Goal: Communication & Community: Answer question/provide support

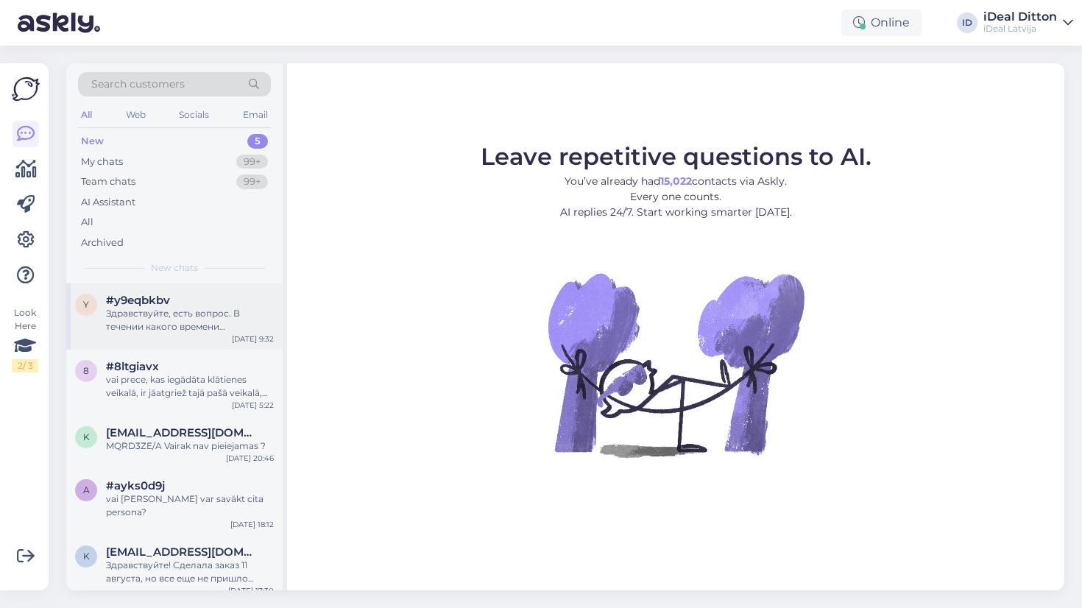
click at [205, 322] on div "Здравствуйте, есть вопрос. В течении какого времени устройство будет отправлено…" at bounding box center [190, 320] width 168 height 27
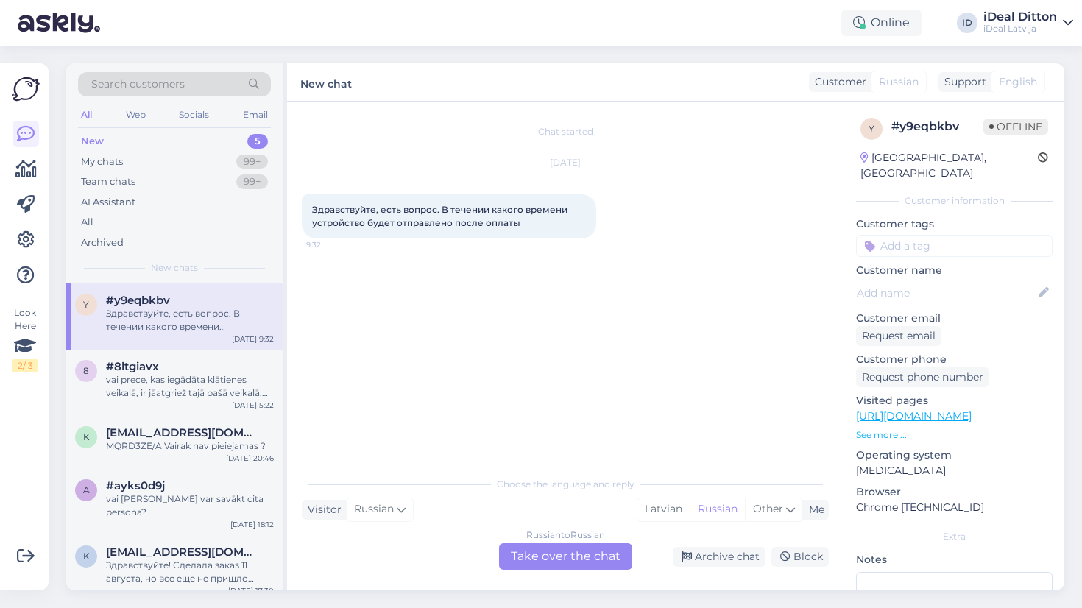
click at [574, 555] on div "Russian to Russian Take over the chat" at bounding box center [565, 556] width 133 height 27
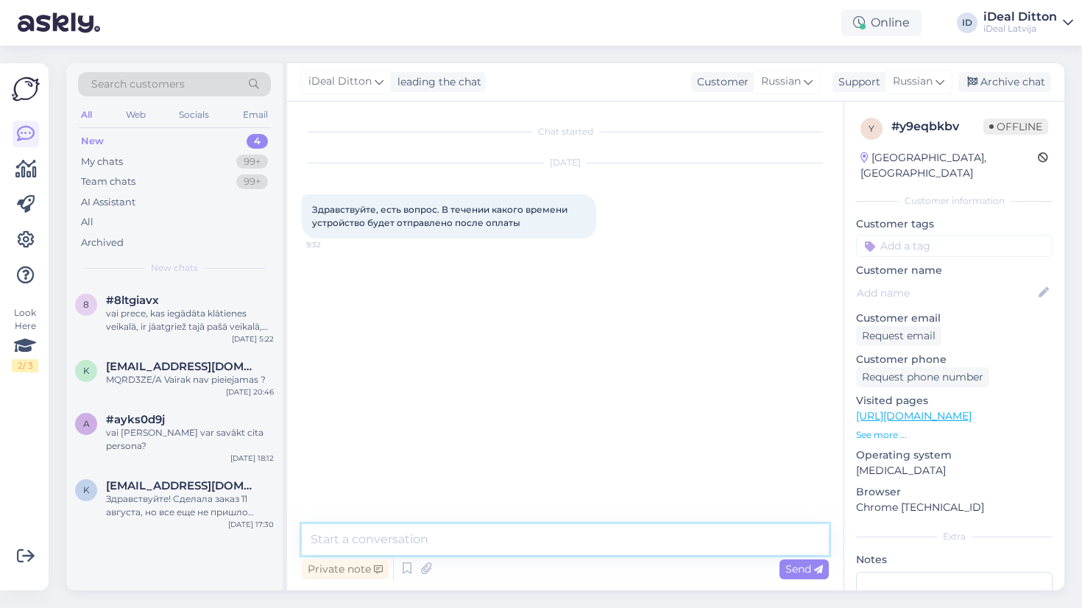
click at [530, 532] on textarea at bounding box center [565, 539] width 527 height 31
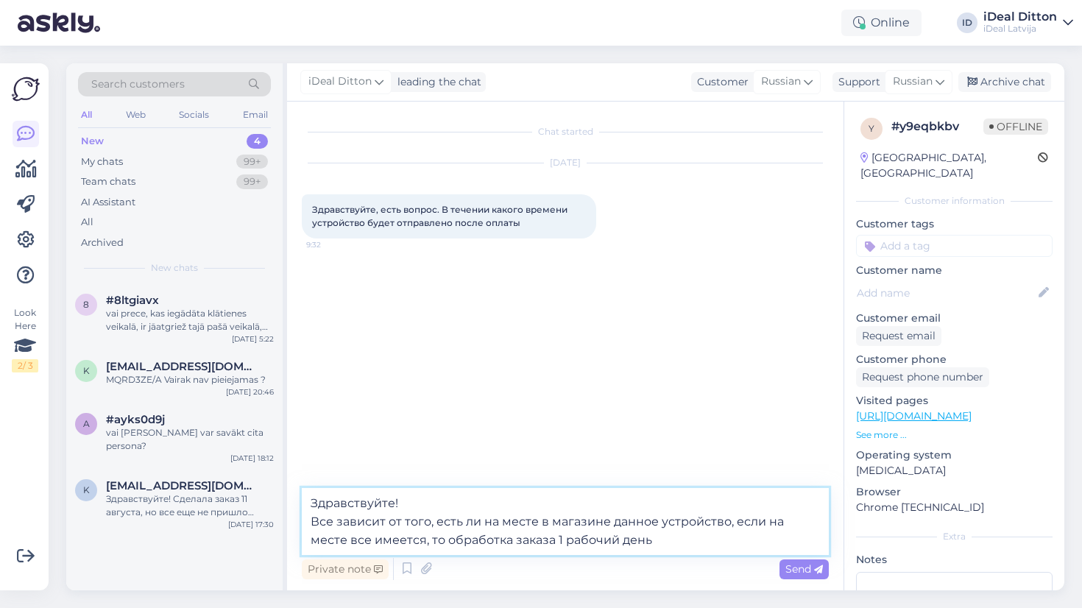
click at [518, 537] on textarea "Здравствуйте! Все зависит от того, есть ли на месте в магазине данное устройств…" at bounding box center [565, 521] width 527 height 67
click at [585, 543] on textarea "Здравствуйте! Все зависит от того, есть ли на месте в магазине данное устройств…" at bounding box center [565, 521] width 527 height 67
click at [681, 543] on textarea "Здравствуйте! Все зависит от того, есть ли на месте в магазине данное устройств…" at bounding box center [565, 521] width 527 height 67
click at [734, 540] on textarea "Здравствуйте! Все зависит от того, есть ли на месте в магазине данное устройств…" at bounding box center [565, 521] width 527 height 67
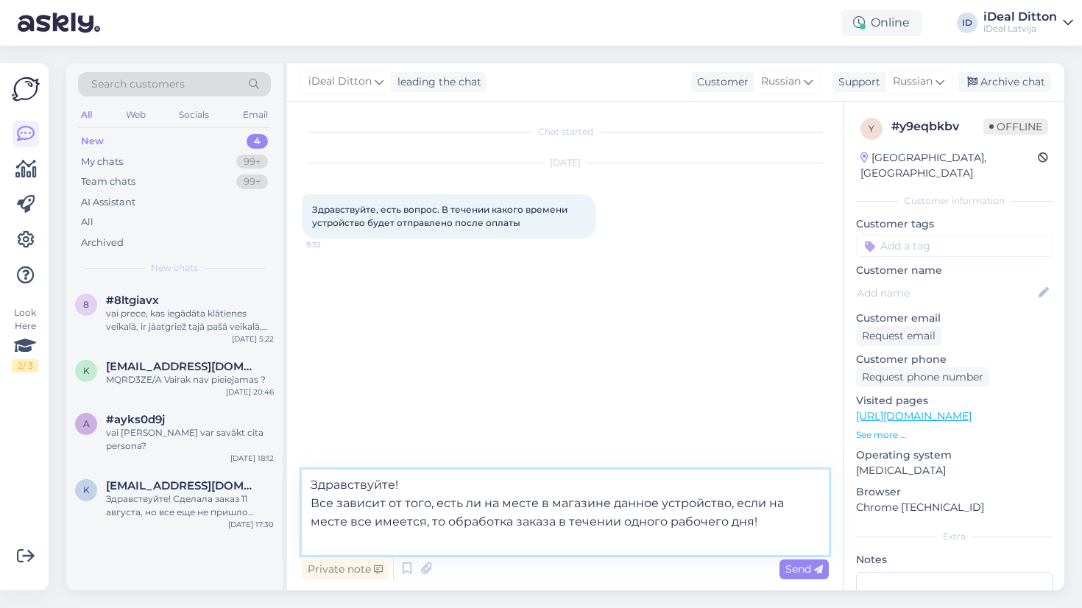
type textarea "Здравствуйте! Все зависит от того, есть ли на месте в магазине данное устройств…"
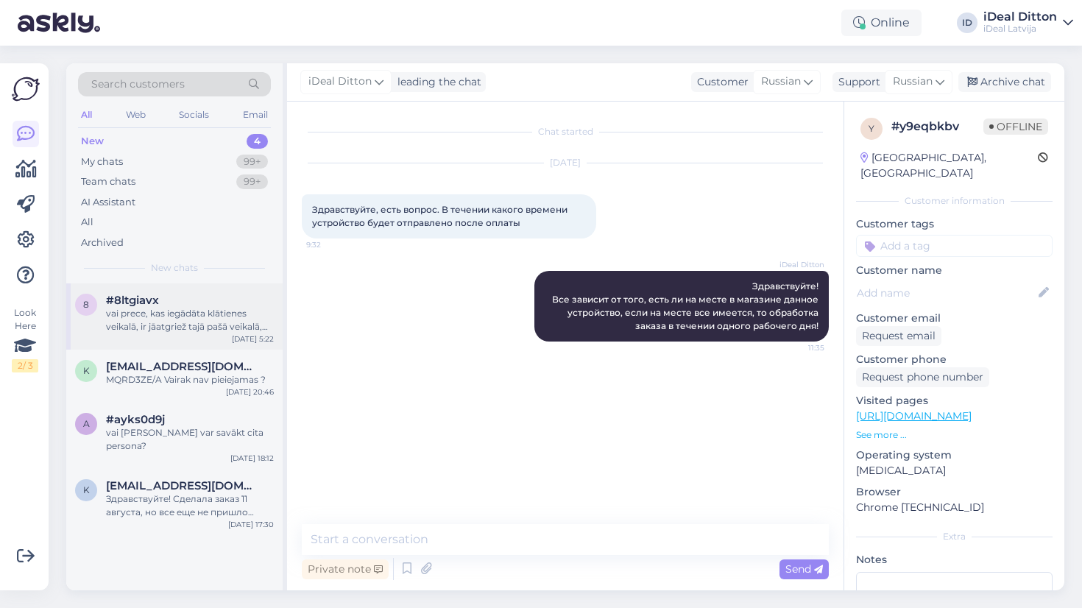
click at [230, 328] on div "vai prece, kas iegādāta klātienes veikalā, ir jāatgriež tajā pašā veikalā, vai …" at bounding box center [190, 320] width 168 height 27
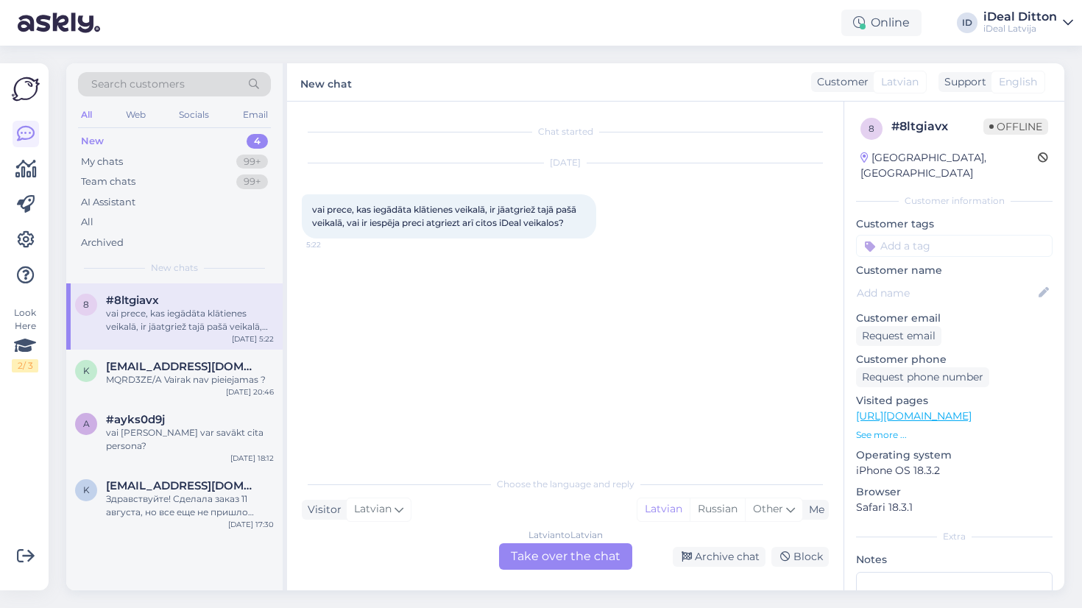
click at [543, 554] on div "Latvian to Latvian Take over the chat" at bounding box center [565, 556] width 133 height 27
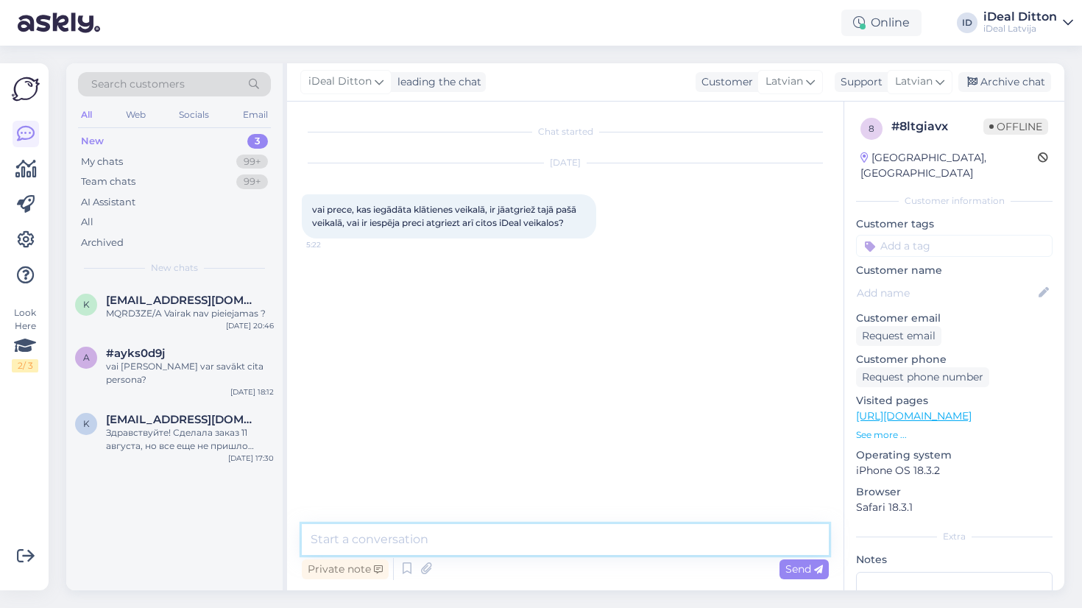
click at [483, 546] on textarea at bounding box center [565, 539] width 527 height 31
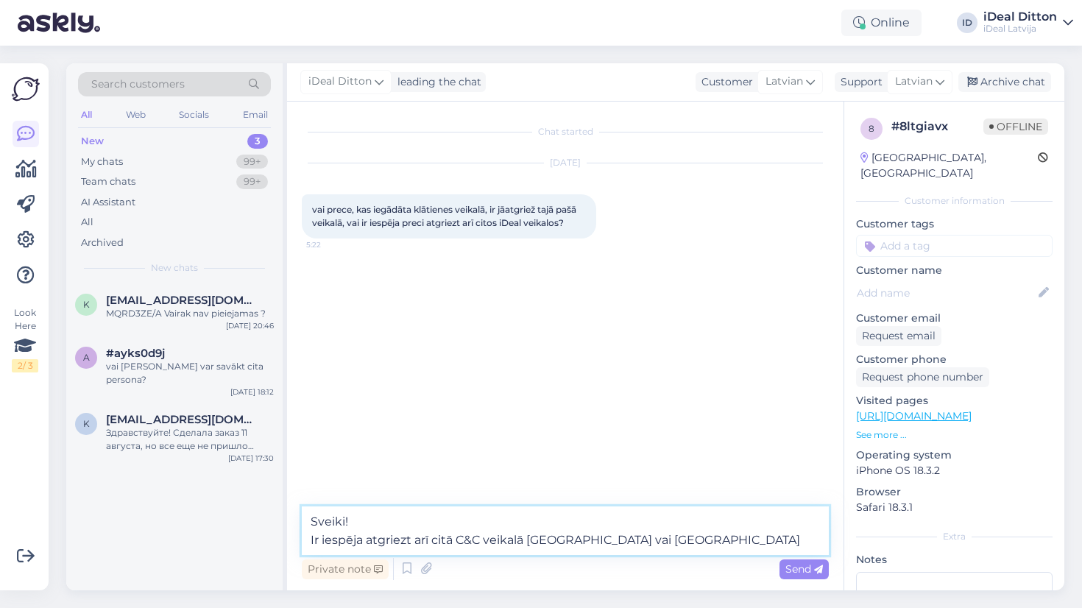
type textarea "Sveiki! Ir iespēja atgriezt arī citā C&C veikalā [GEOGRAPHIC_DATA] vai [GEOGRAP…"
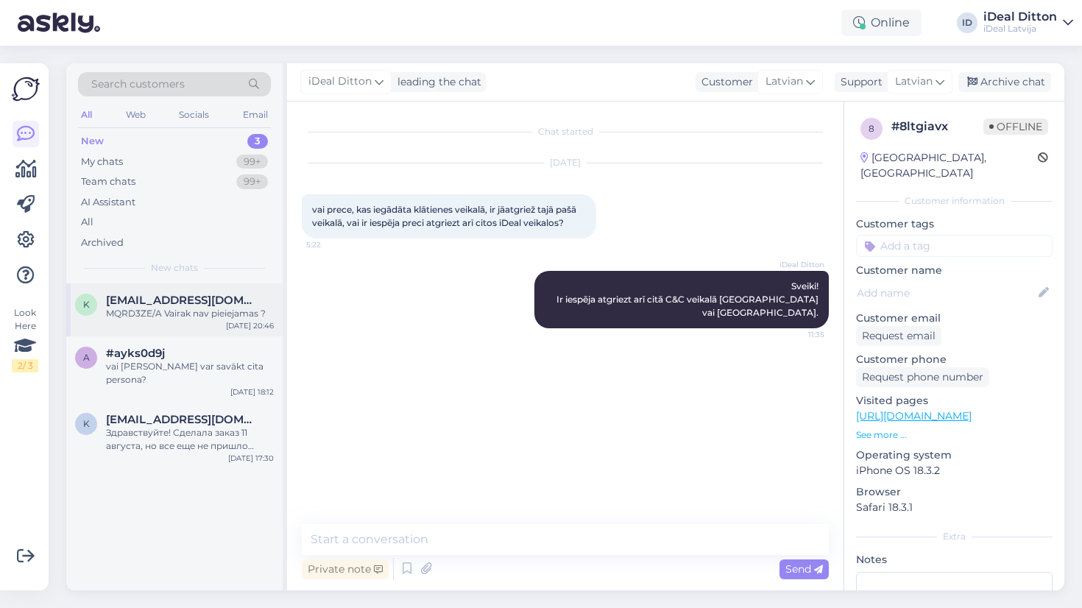
click at [213, 290] on div "k [EMAIL_ADDRESS][DOMAIN_NAME] MQRD3ZE/A Vairak nav pieiejamas ? [DATE] 20:46" at bounding box center [174, 309] width 216 height 53
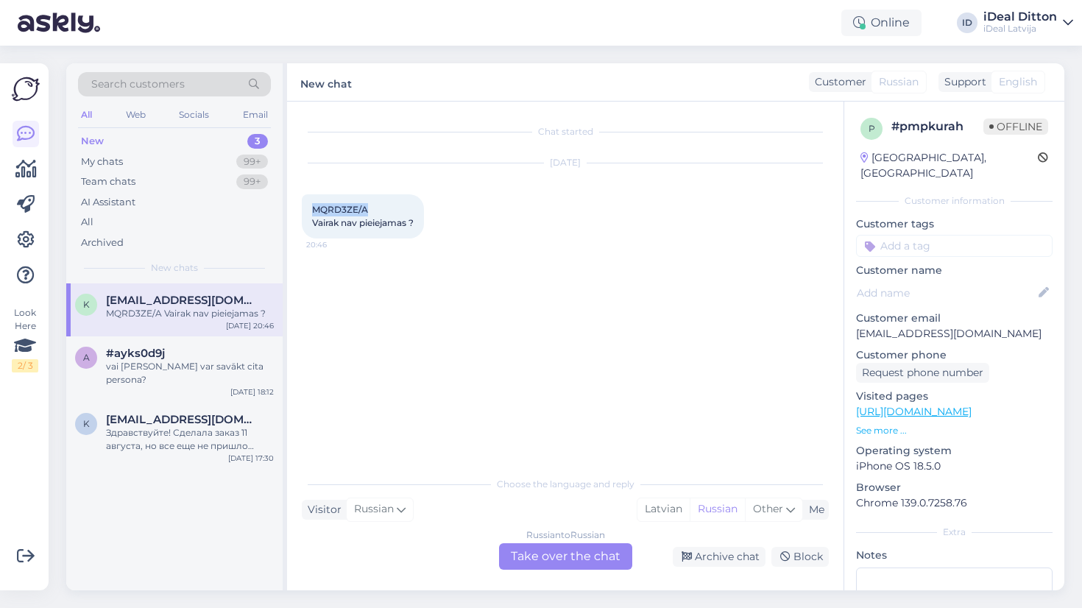
drag, startPoint x: 370, startPoint y: 213, endPoint x: 310, endPoint y: 209, distance: 60.5
click at [310, 209] on div "MQRD3ZE/A Vairak nav pieiejamas ? 20:46" at bounding box center [363, 216] width 122 height 44
copy span "MQRD3ZE/A"
click at [554, 559] on div "Russian to Russian Take over the chat" at bounding box center [565, 556] width 133 height 27
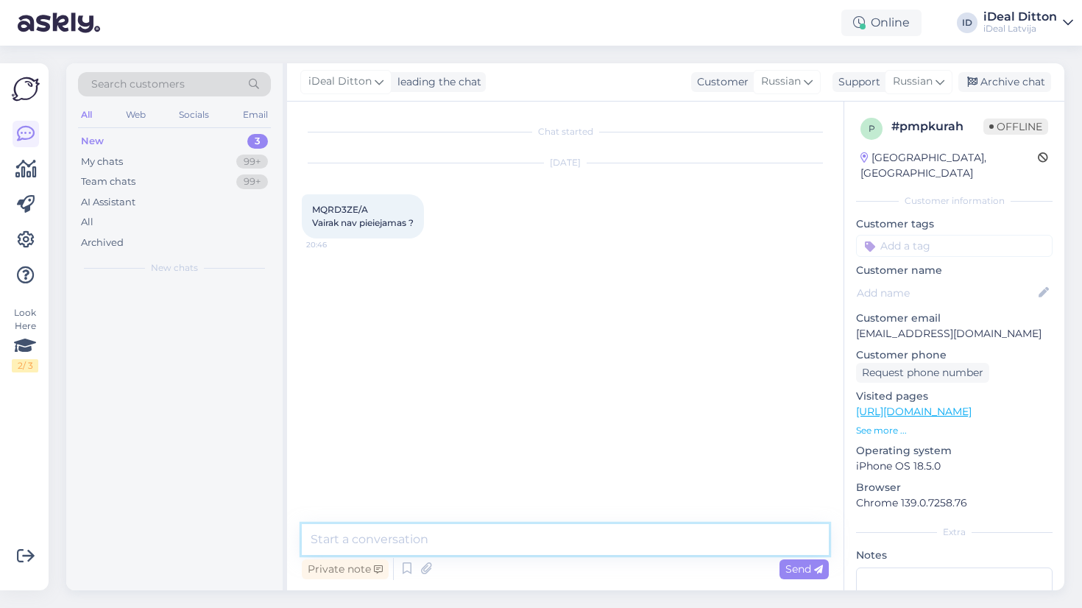
click at [535, 533] on textarea at bounding box center [565, 539] width 527 height 31
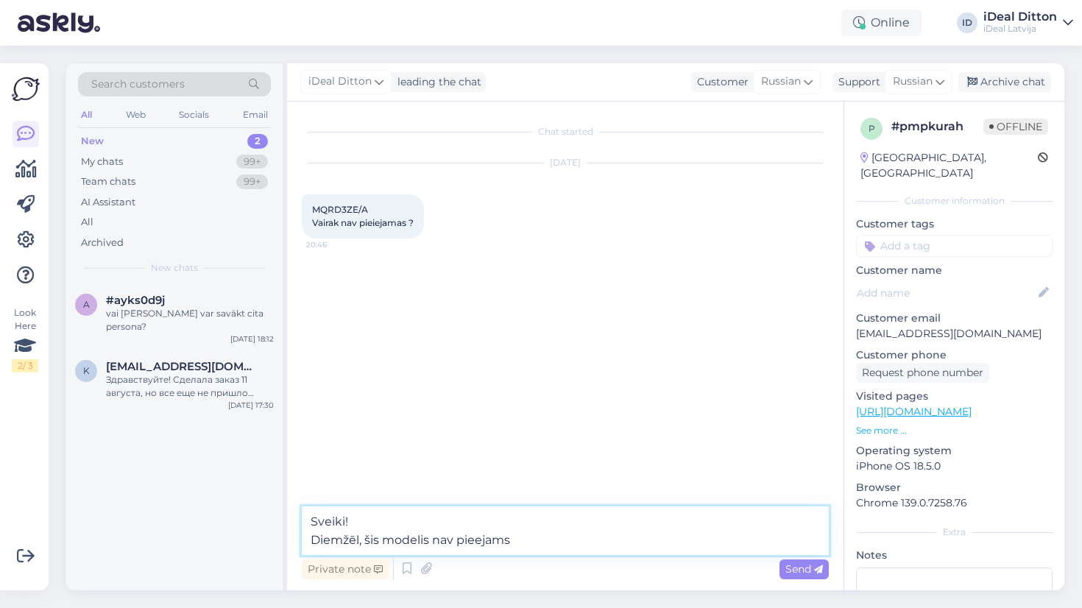
type textarea "Sveiki! Diemžēl, šis modelis nav pieejams!"
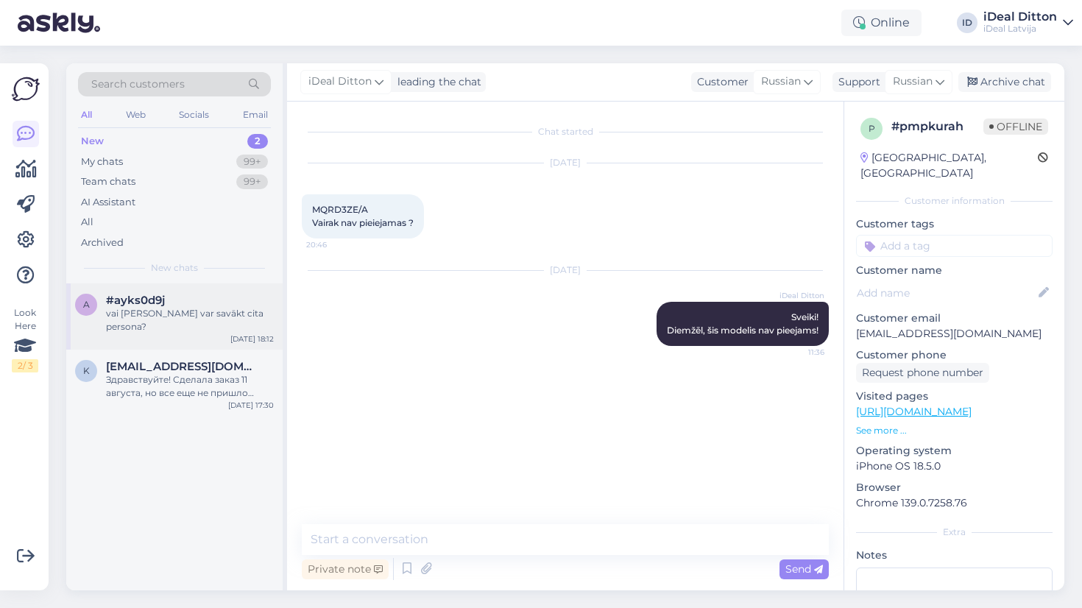
click at [201, 294] on div "#ayks0d9j" at bounding box center [190, 300] width 168 height 13
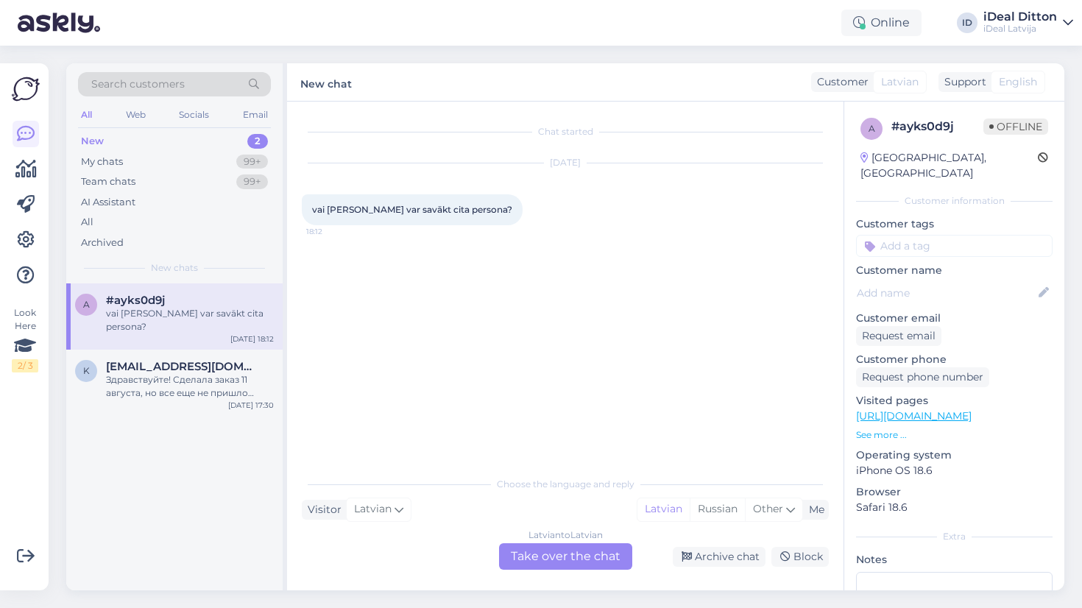
click at [562, 554] on div "Latvian to Latvian Take over the chat" at bounding box center [565, 556] width 133 height 27
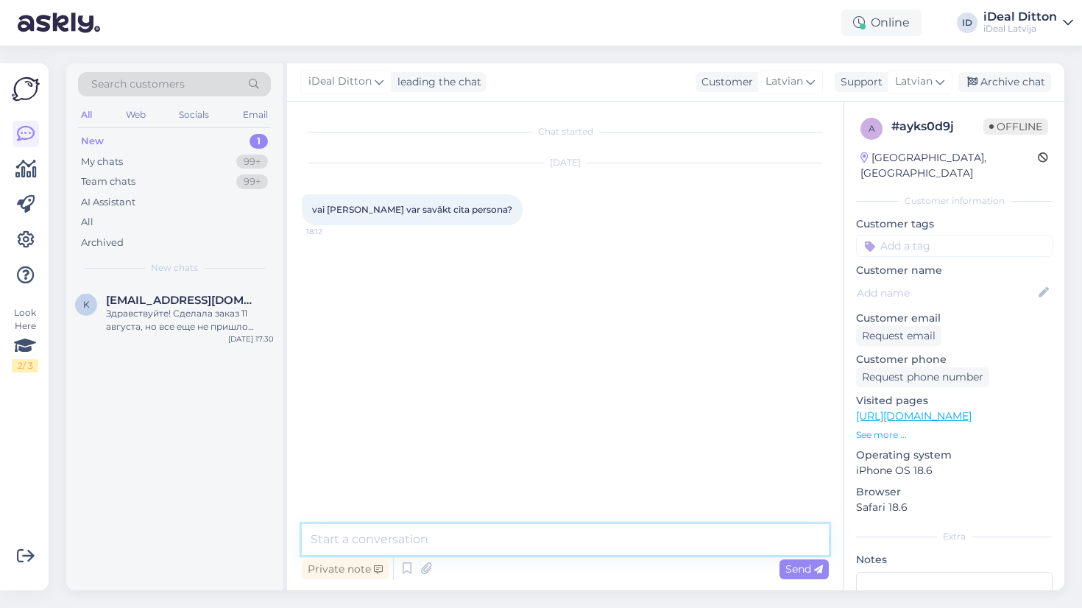
click at [510, 548] on textarea at bounding box center [565, 539] width 527 height 31
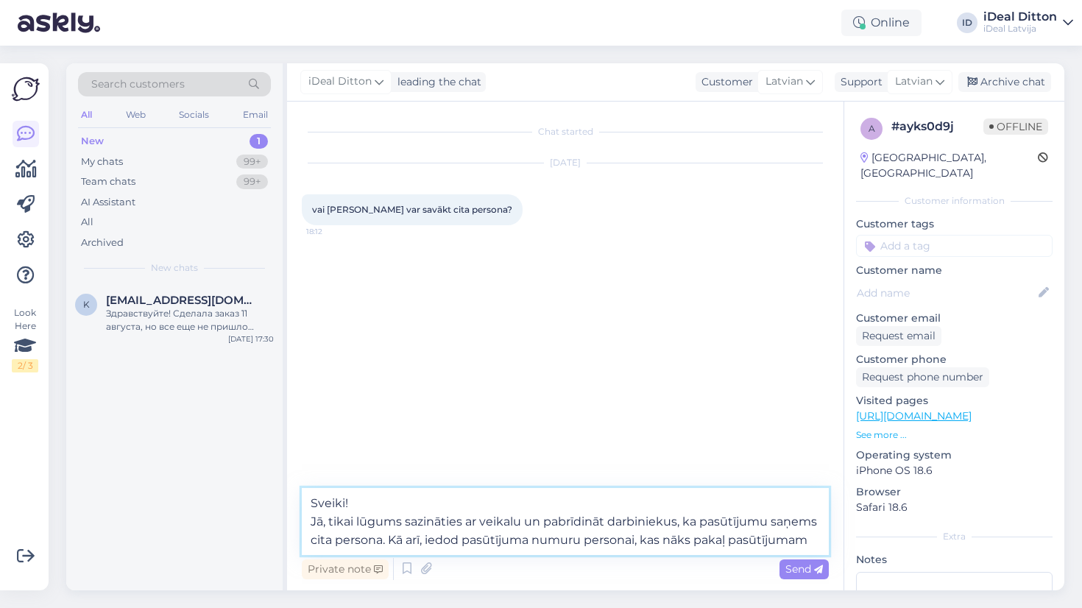
type textarea "Sveiki! Jā, tikai lūgums sazināties ar veikalu un pabrīdināt darbiniekus, ka pa…"
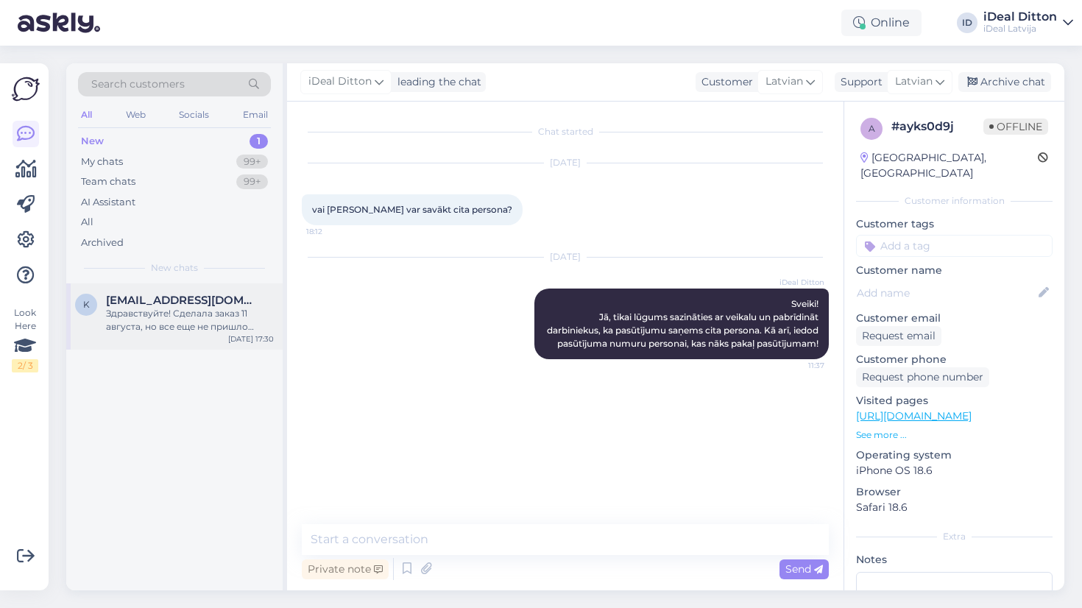
click at [184, 310] on div "Здравствуйте! Сделала заказ 11 августа, но все еще не пришло подтверждения от п…" at bounding box center [190, 320] width 168 height 27
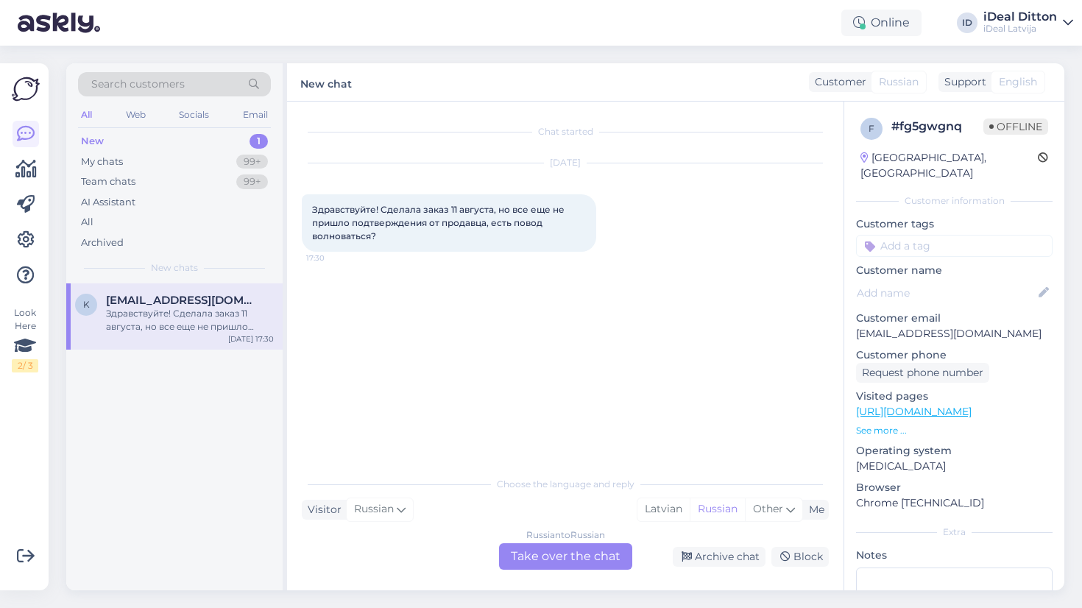
click at [568, 549] on div "Russian to Russian Take over the chat" at bounding box center [565, 556] width 133 height 27
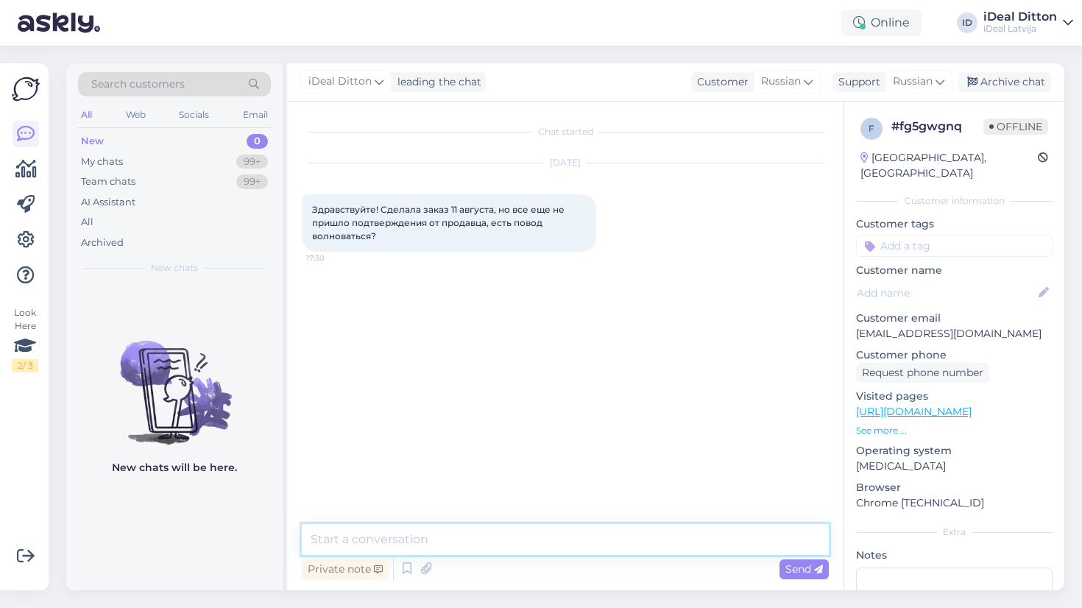
click at [501, 547] on textarea at bounding box center [565, 539] width 527 height 31
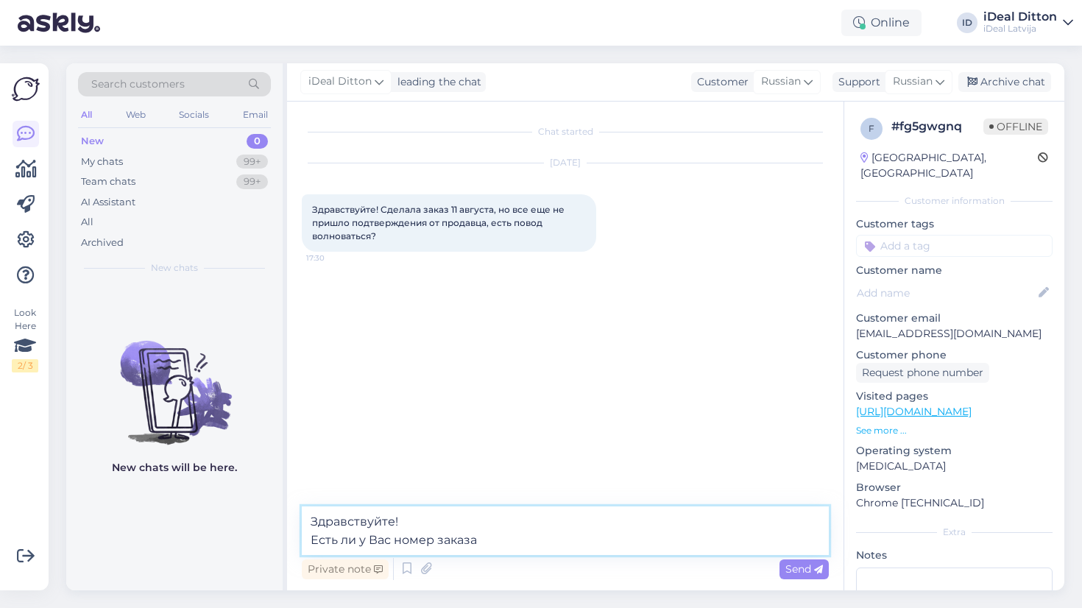
type textarea "Здравствуйте! Есть ли у Вас номер заказа?"
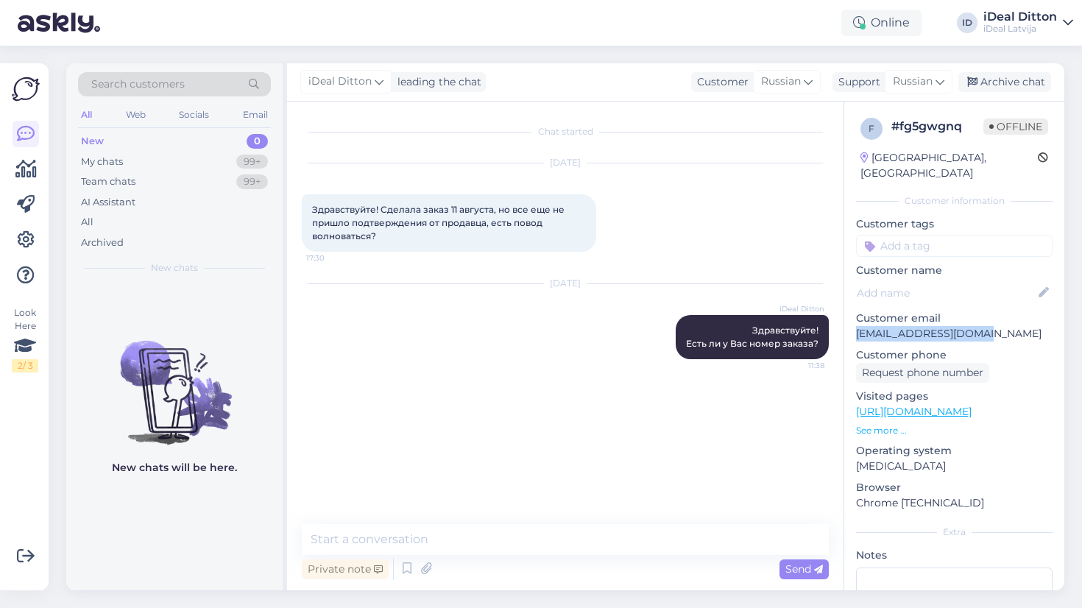
drag, startPoint x: 983, startPoint y: 315, endPoint x: 850, endPoint y: 325, distance: 133.6
click at [850, 325] on div "f # fg5gwgnq Offline [GEOGRAPHIC_DATA], Riga Customer information Customer tags…" at bounding box center [954, 412] width 220 height 621
copy p "[EMAIL_ADDRESS][DOMAIN_NAME]"
click at [573, 470] on div "Chat started [DATE] Здравствуйте! Сделала заказ 11 августа, но все еще не пришл…" at bounding box center [572, 313] width 540 height 395
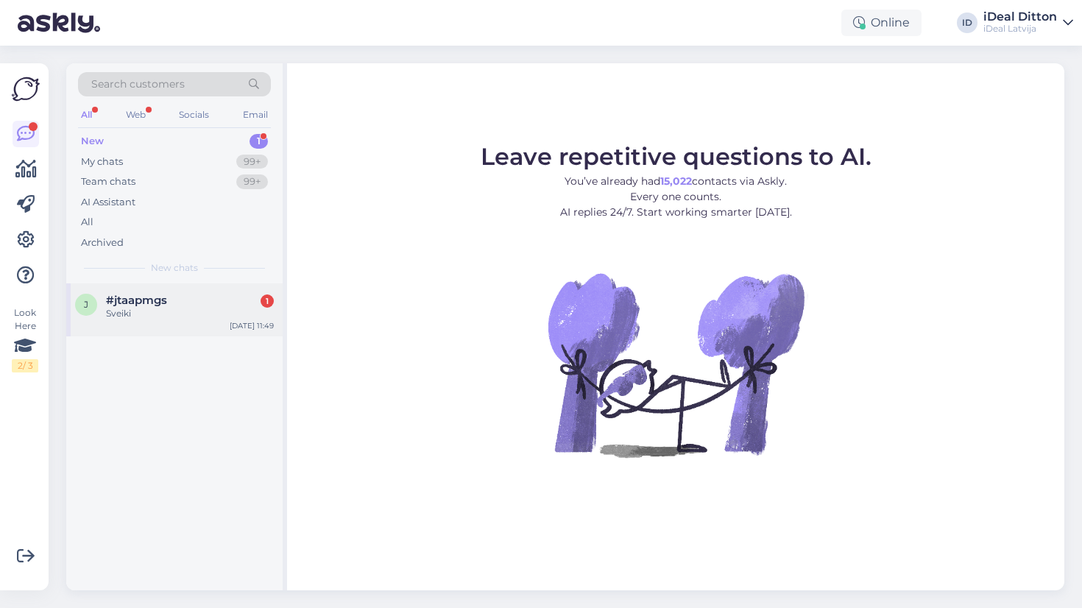
click at [202, 296] on div "#jtaapmgs 1" at bounding box center [190, 300] width 168 height 13
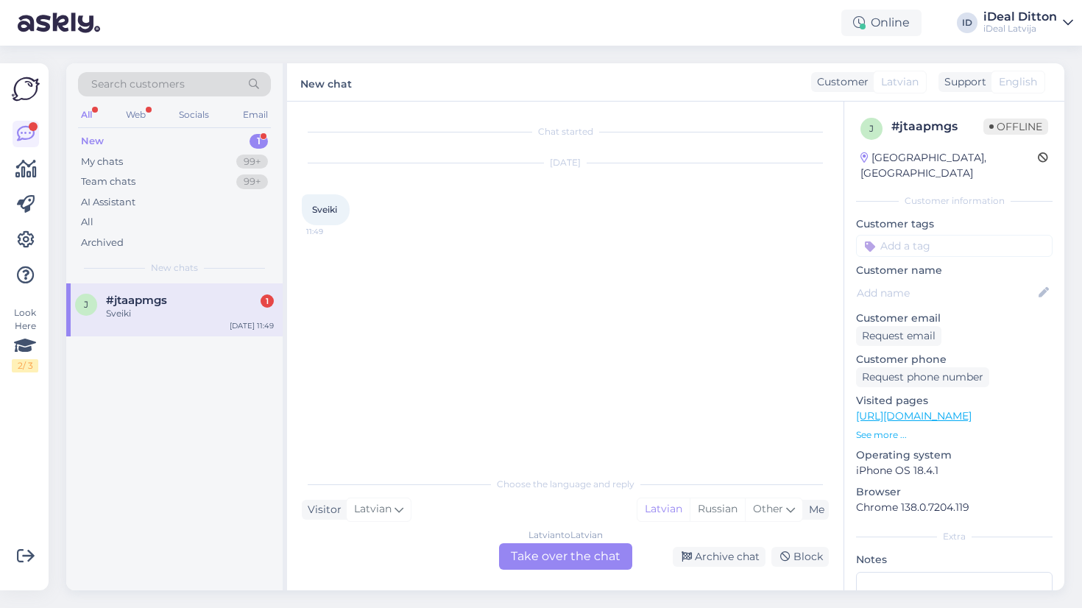
click at [574, 391] on div "Chat started Aug 15 2025 Sveiki 11:49" at bounding box center [572, 285] width 540 height 339
click at [178, 290] on div "j #jtaapmgs 1 Sveiki Aug 15 11:49" at bounding box center [174, 309] width 216 height 53
